Goal: Task Accomplishment & Management: Use online tool/utility

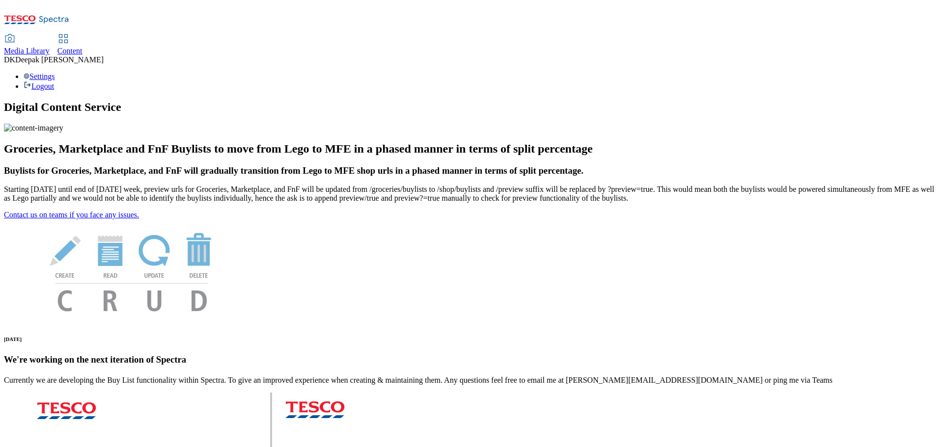
click at [83, 47] on span "Content" at bounding box center [69, 51] width 25 height 8
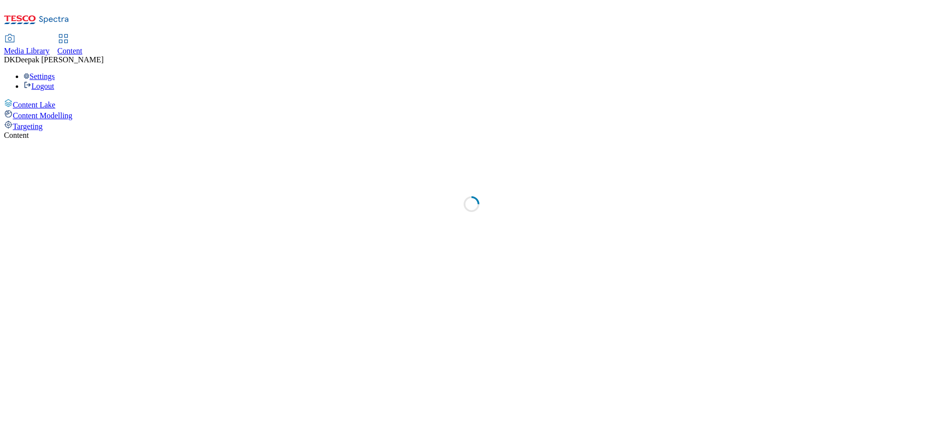
select select "ghs-[GEOGRAPHIC_DATA]"
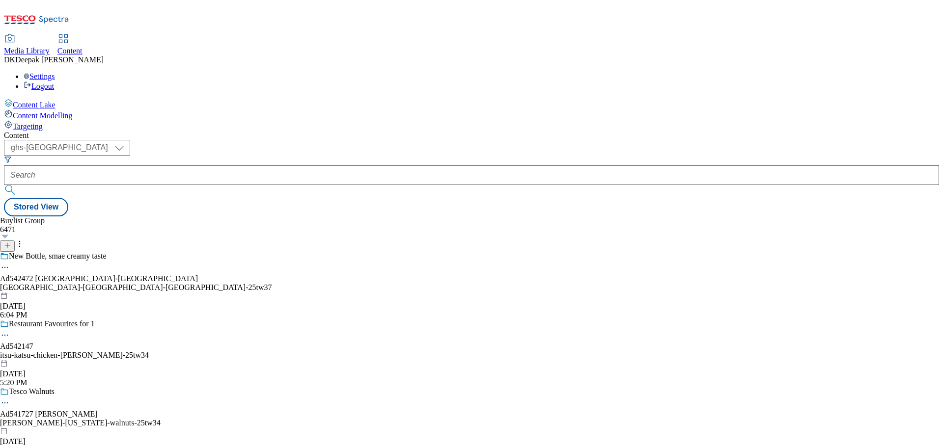
click at [208, 166] on div at bounding box center [471, 176] width 935 height 20
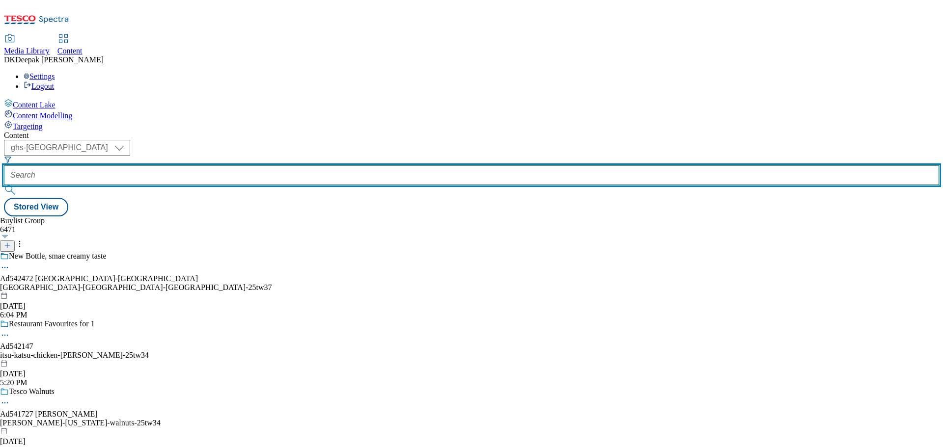
click at [234, 166] on input "text" at bounding box center [471, 176] width 935 height 20
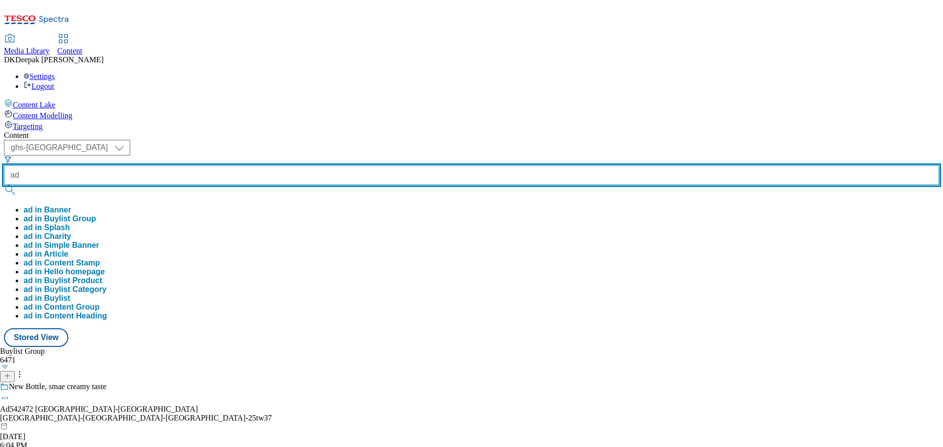
paste input "542472"
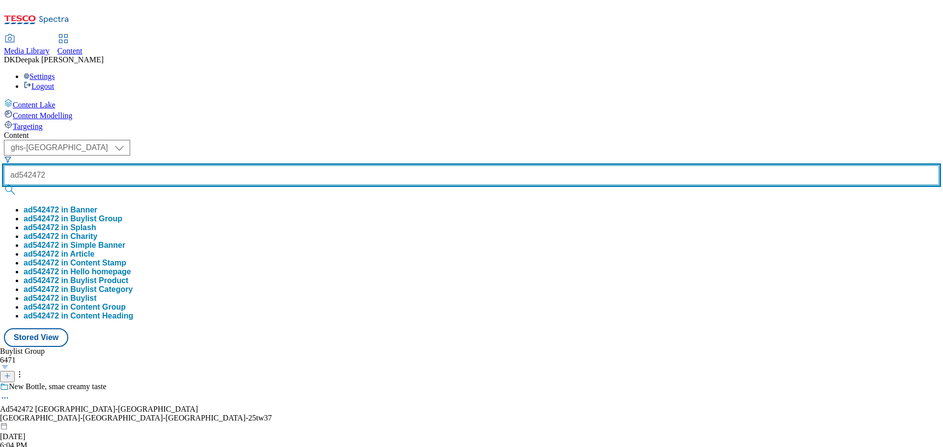
type input "ad542472"
click at [4, 185] on button "submit" at bounding box center [11, 190] width 14 height 10
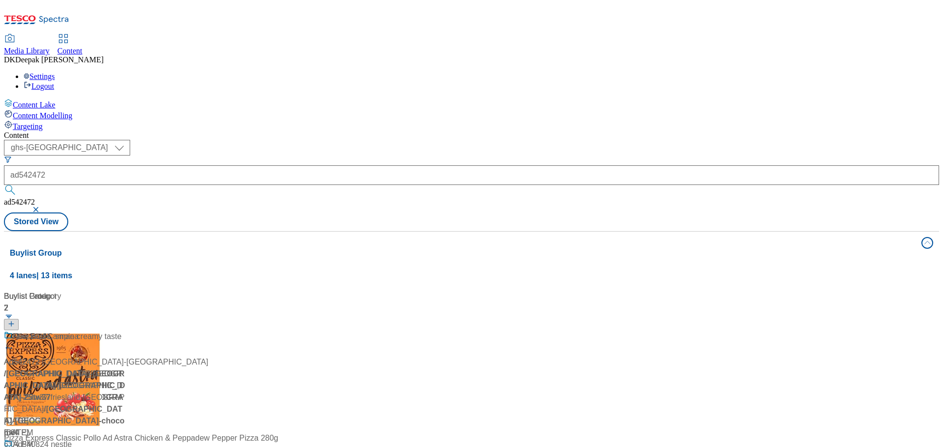
click at [127, 331] on div "Ad542472 / [GEOGRAPHIC_DATA]-[GEOGRAPHIC_DATA]-[GEOGRAPHIC_DATA]-25tw37 / [GEOG…" at bounding box center [65, 391] width 123 height 120
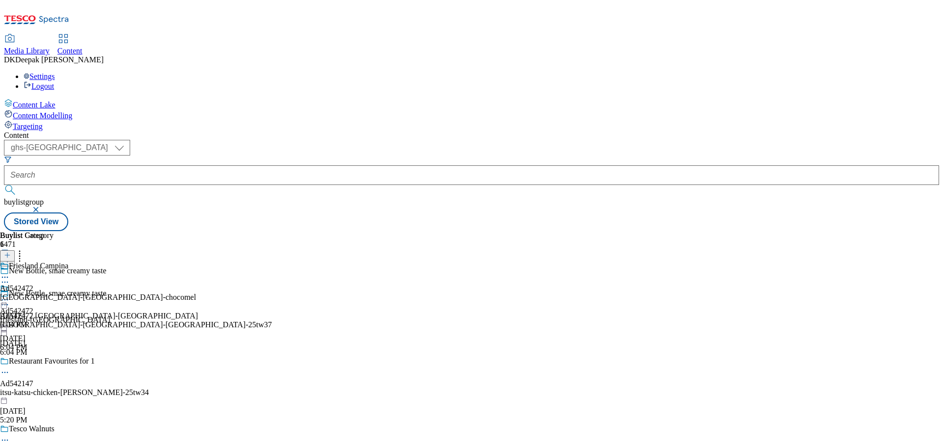
click at [10, 300] on icon at bounding box center [5, 305] width 10 height 10
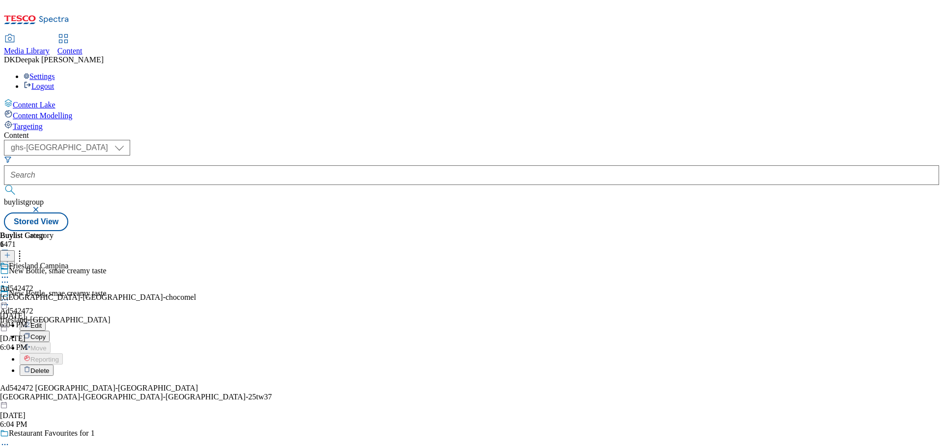
click at [46, 320] on button "Edit" at bounding box center [33, 325] width 26 height 11
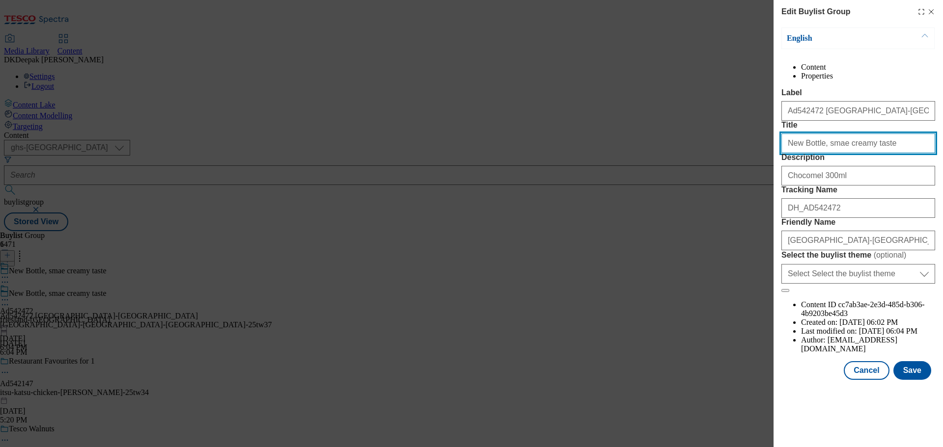
click at [826, 153] on input "New Bottle, smae creamy taste" at bounding box center [858, 144] width 154 height 20
type input "New Bottle, same creamy taste"
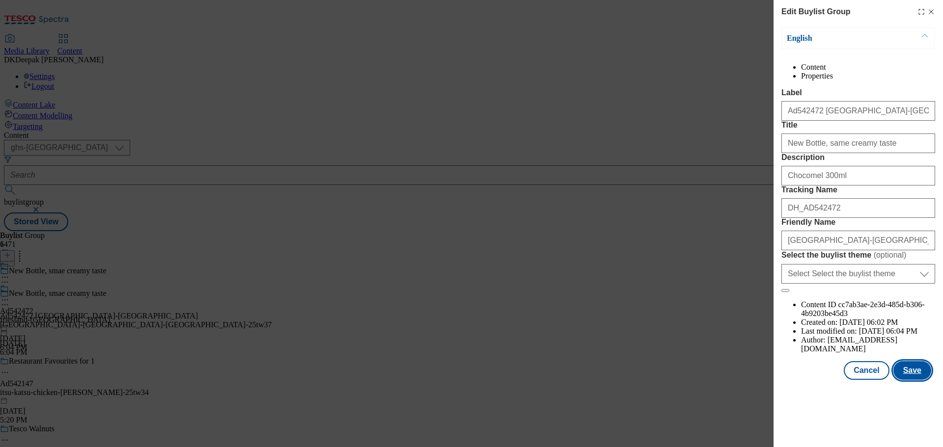
click at [921, 380] on button "Save" at bounding box center [912, 371] width 38 height 19
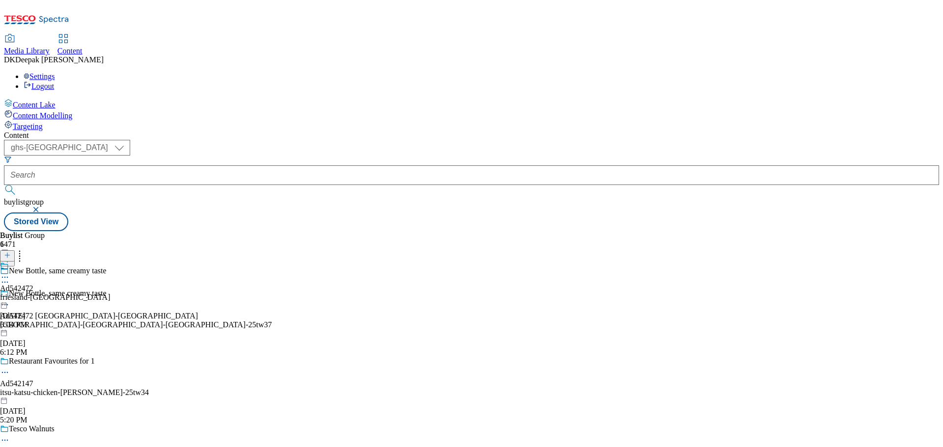
click at [3, 277] on circle at bounding box center [2, 277] width 1 height 1
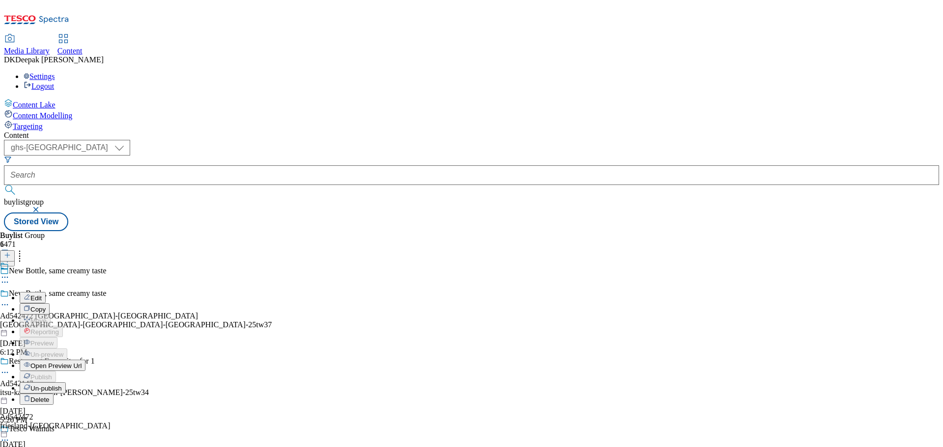
click at [46, 292] on button "Edit" at bounding box center [33, 297] width 26 height 11
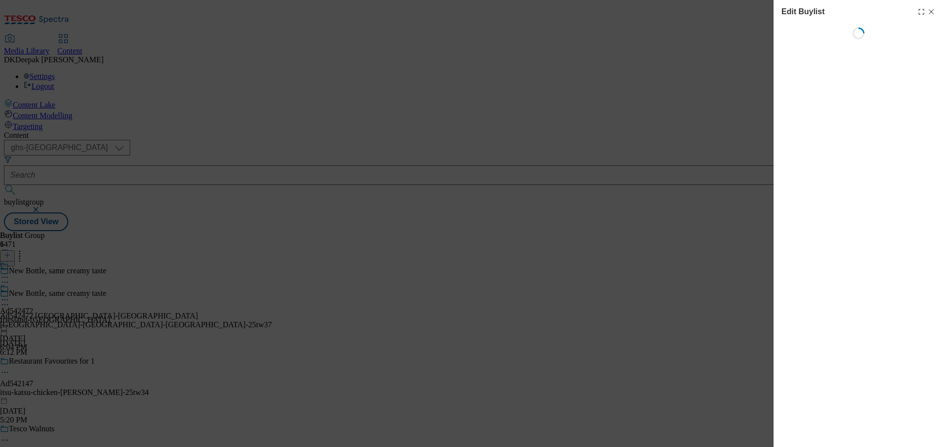
select select "tactical"
select select "supplier funded short term 1-3 weeks"
select select "dunnhumby"
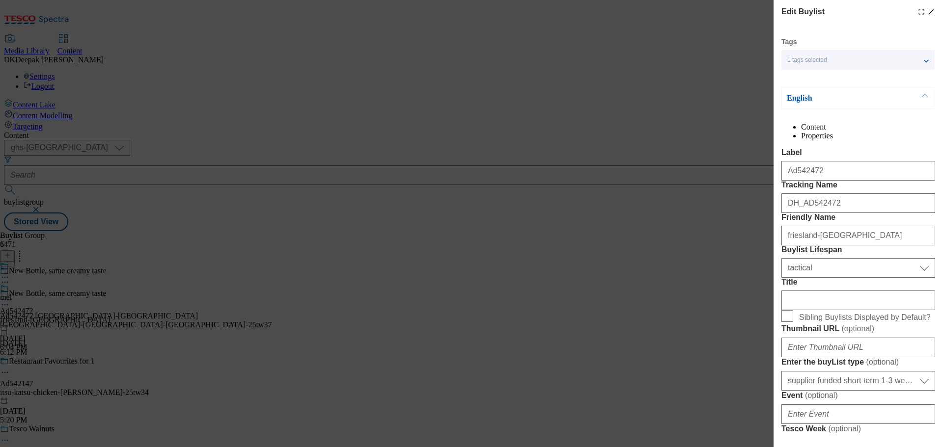
select select "Banner"
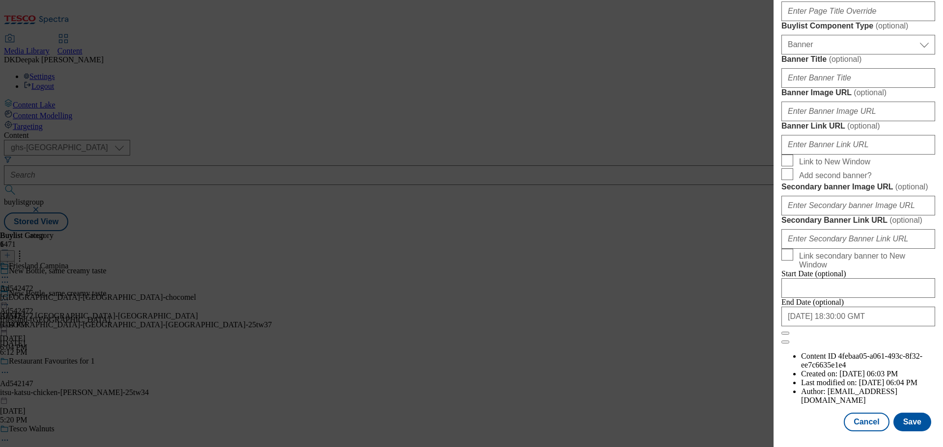
scroll to position [981, 0]
click at [858, 427] on button "Cancel" at bounding box center [866, 422] width 45 height 19
select select "tactical"
select select "supplier funded short term 1-3 weeks"
select select "dunnhumby"
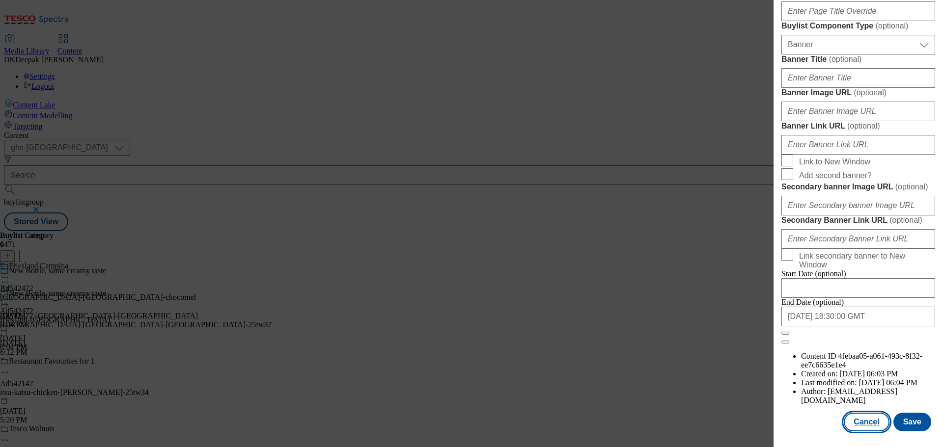
select select "Banner"
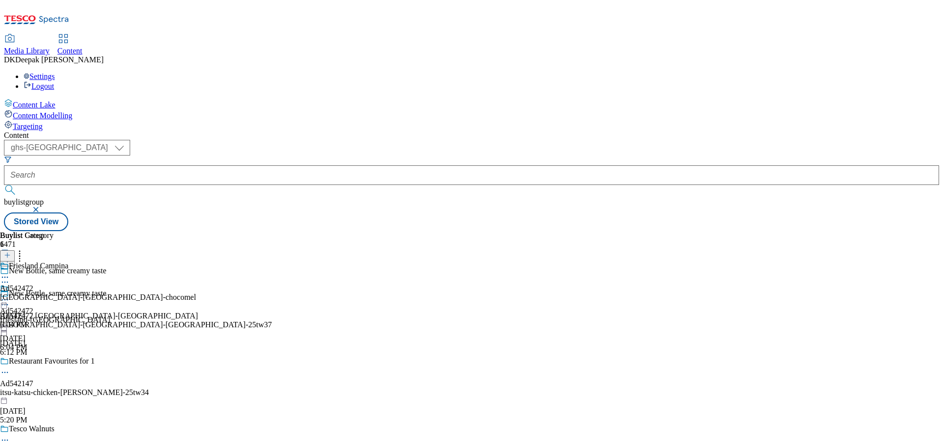
scroll to position [761, 0]
click at [196, 262] on div "Friesland Campina Ad542472 [GEOGRAPHIC_DATA]-[GEOGRAPHIC_DATA]-[GEOGRAPHIC_DATA…" at bounding box center [98, 296] width 196 height 68
click at [10, 295] on icon at bounding box center [5, 300] width 10 height 10
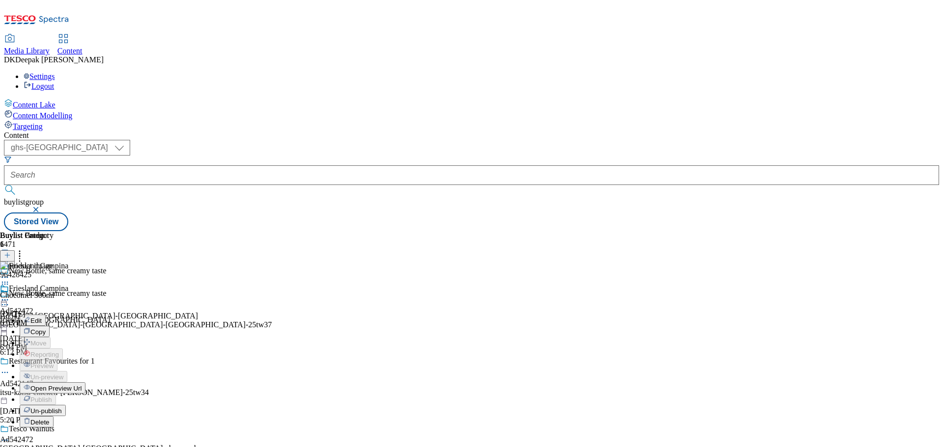
click at [82, 385] on span "Open Preview Url" at bounding box center [55, 388] width 51 height 7
